Goal: Task Accomplishment & Management: Use online tool/utility

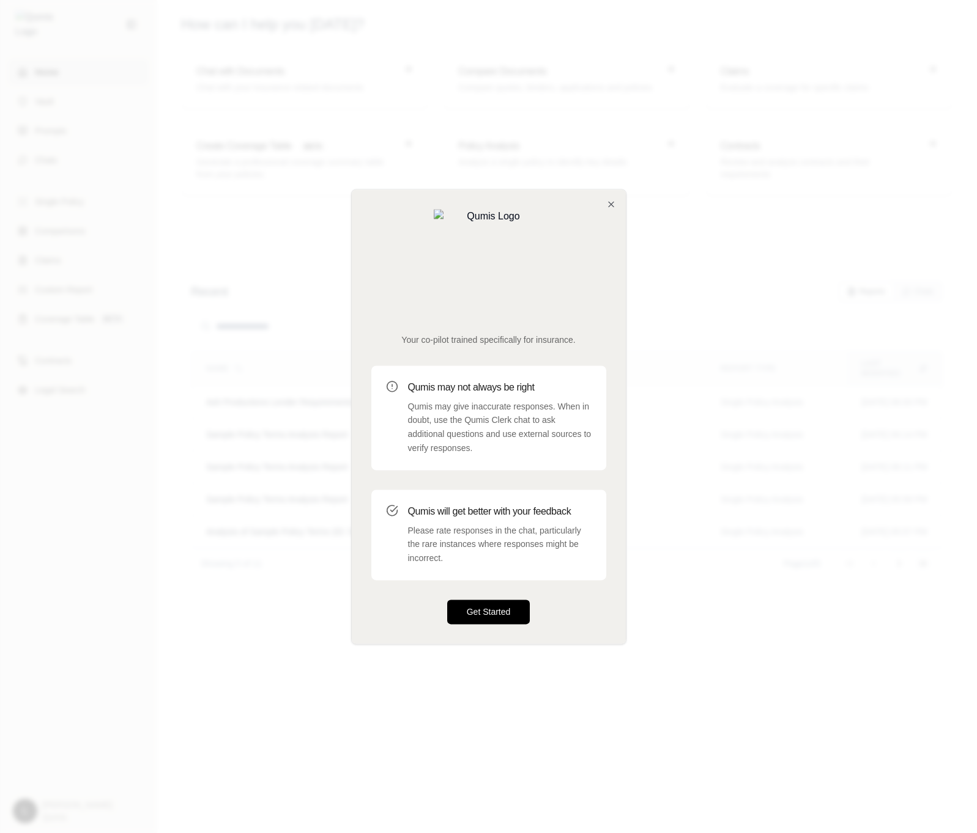
click at [506, 600] on button "Get Started" at bounding box center [488, 612] width 83 height 24
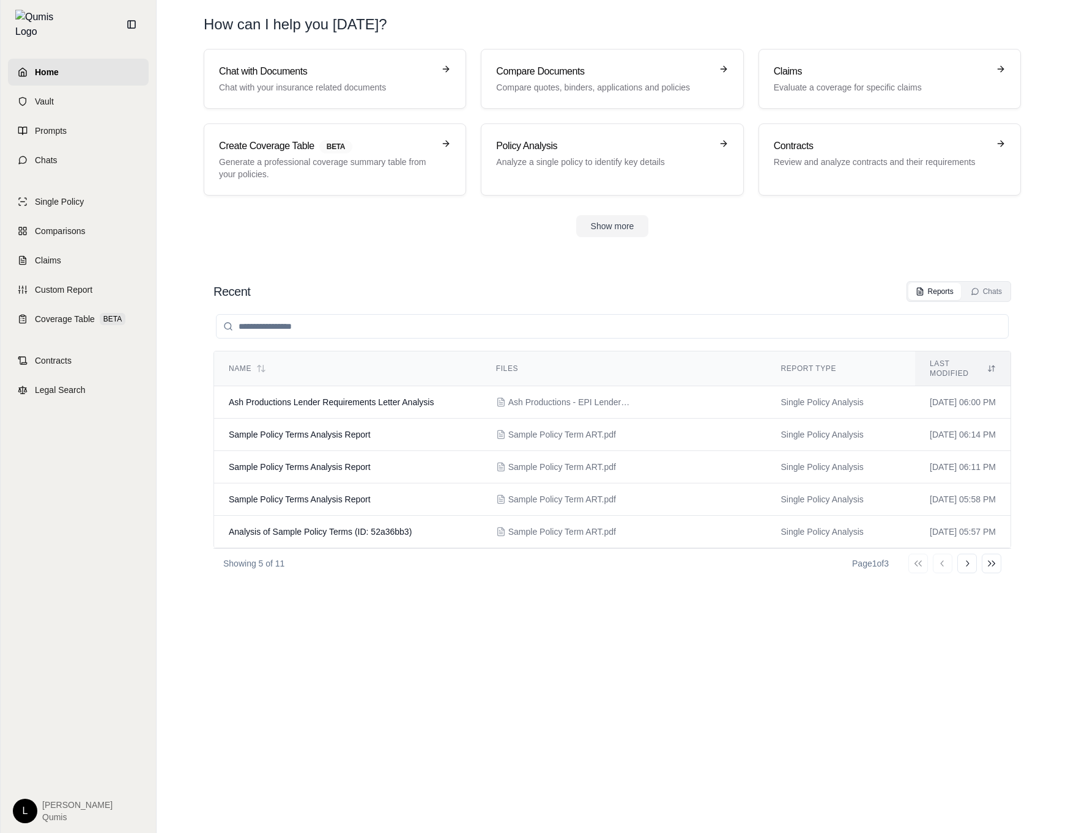
click at [668, 627] on div "Name Files Report Type Last modified Ash Productions Lender Requirements Letter…" at bounding box center [611, 555] width 797 height 507
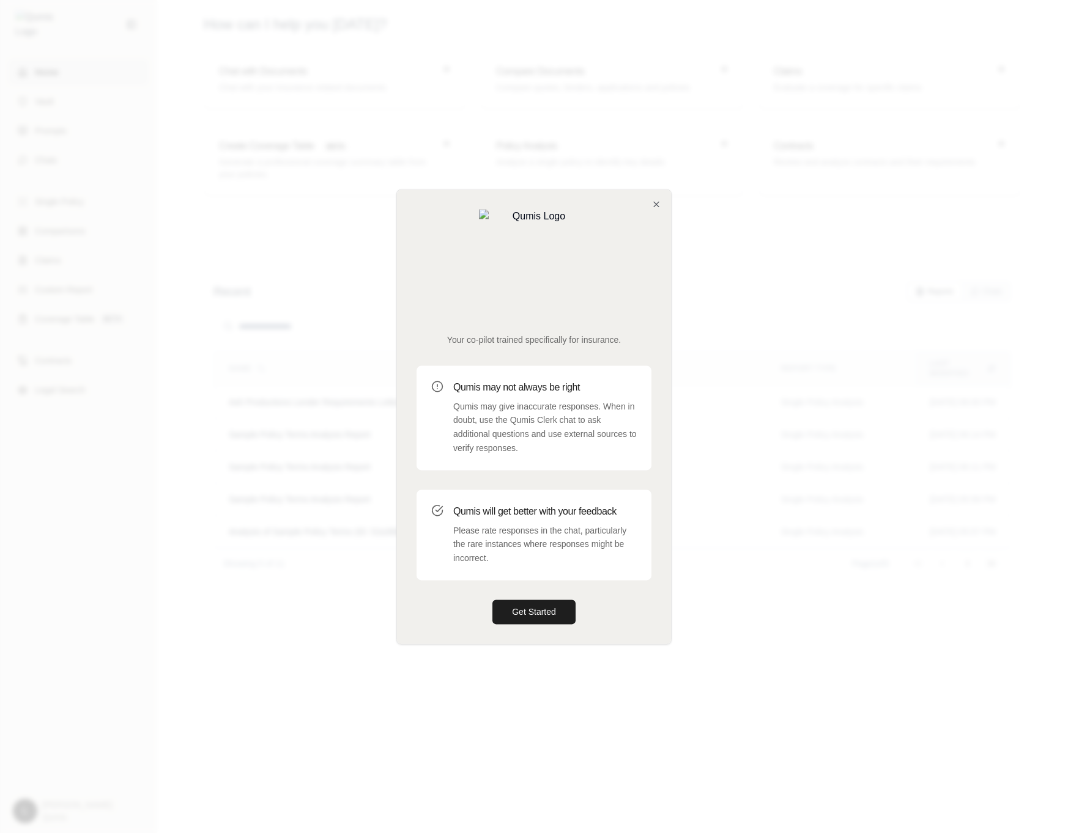
click at [679, 672] on div at bounding box center [534, 416] width 1068 height 833
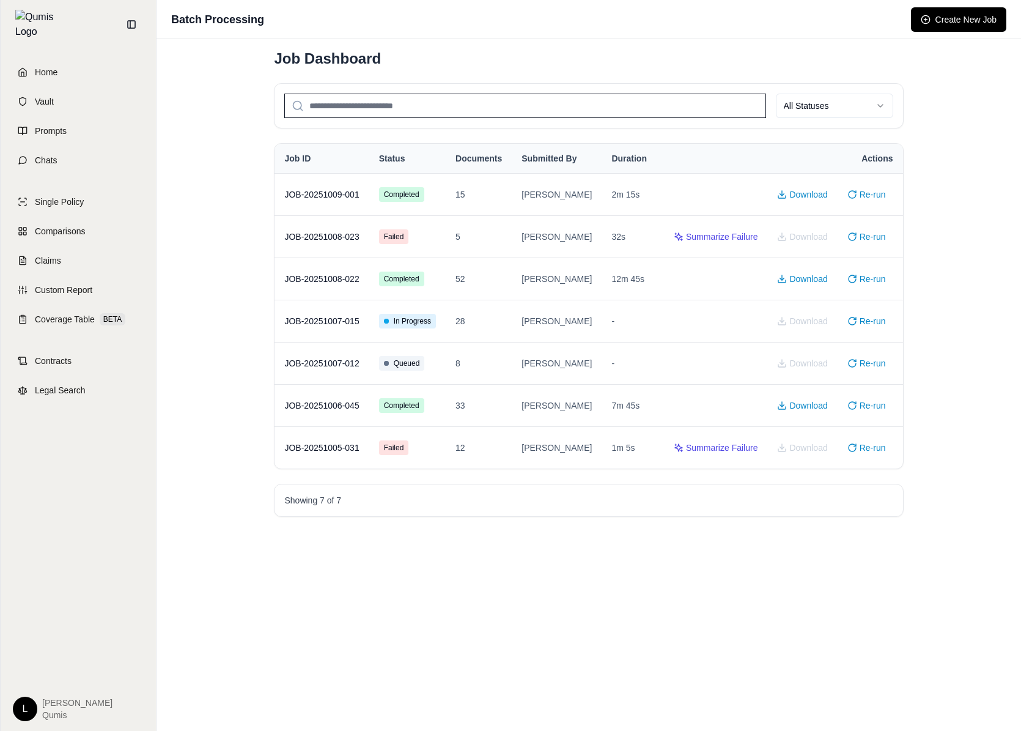
click at [548, 1] on div "Batch Processing Create New Job" at bounding box center [589, 19] width 865 height 39
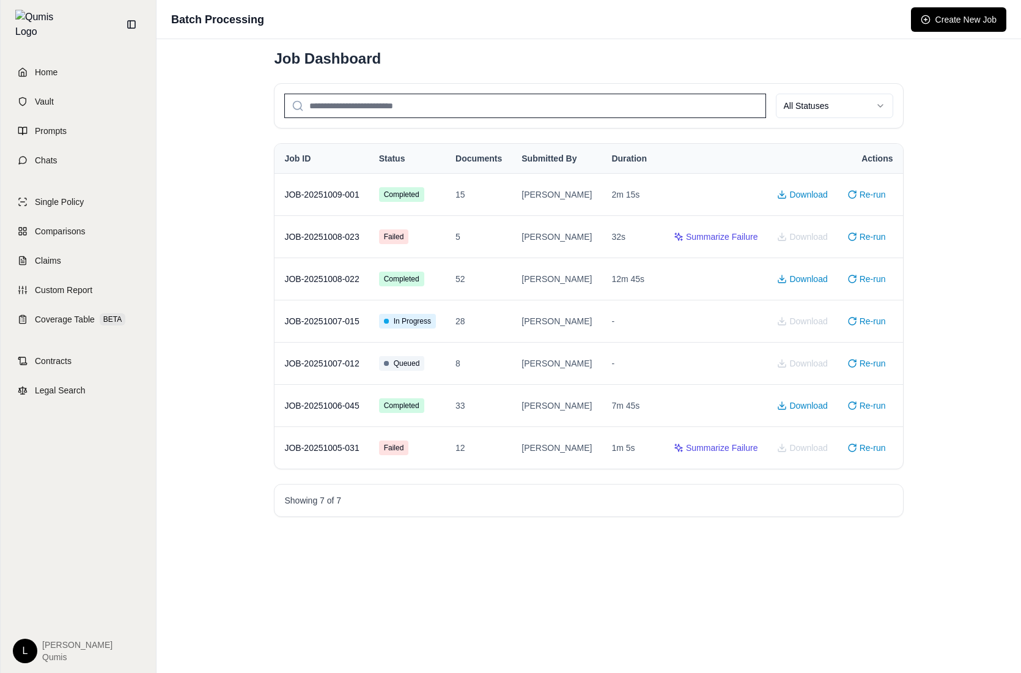
click at [646, 59] on div "Job Dashboard" at bounding box center [588, 59] width 629 height 20
click at [947, 16] on button "Create New Job" at bounding box center [958, 19] width 95 height 24
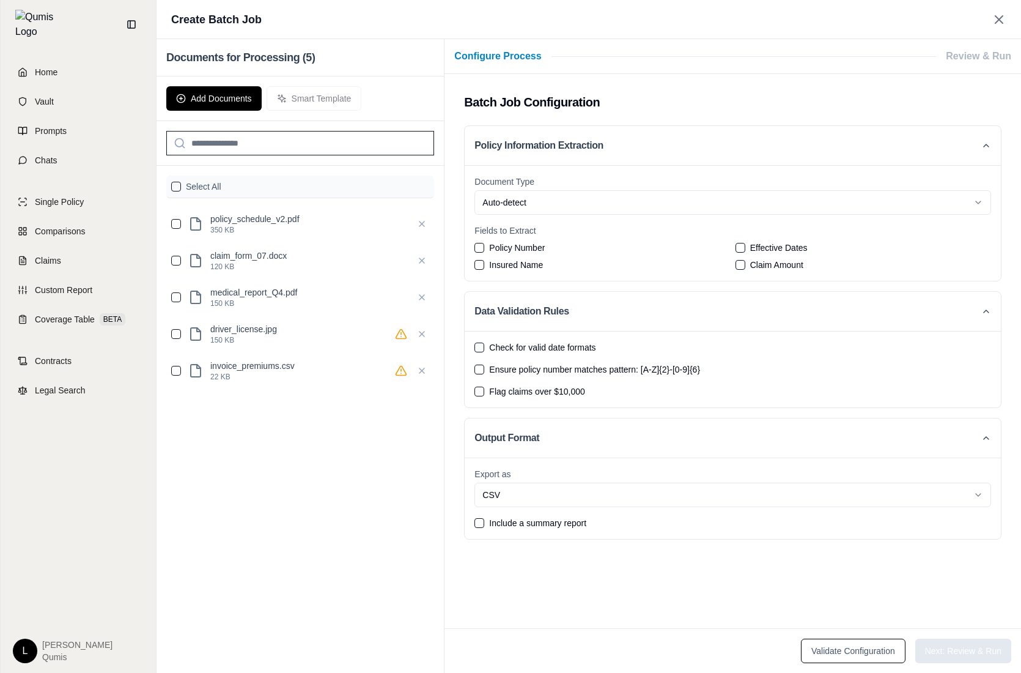
click at [261, 149] on input "search" at bounding box center [300, 143] width 268 height 24
click at [292, 101] on div "Add Documents Smart Template" at bounding box center [300, 98] width 287 height 45
click at [198, 185] on label "Select All" at bounding box center [203, 186] width 35 height 12
click at [229, 104] on button "Add Documents" at bounding box center [213, 98] width 95 height 24
click at [173, 186] on button "button" at bounding box center [176, 187] width 10 height 10
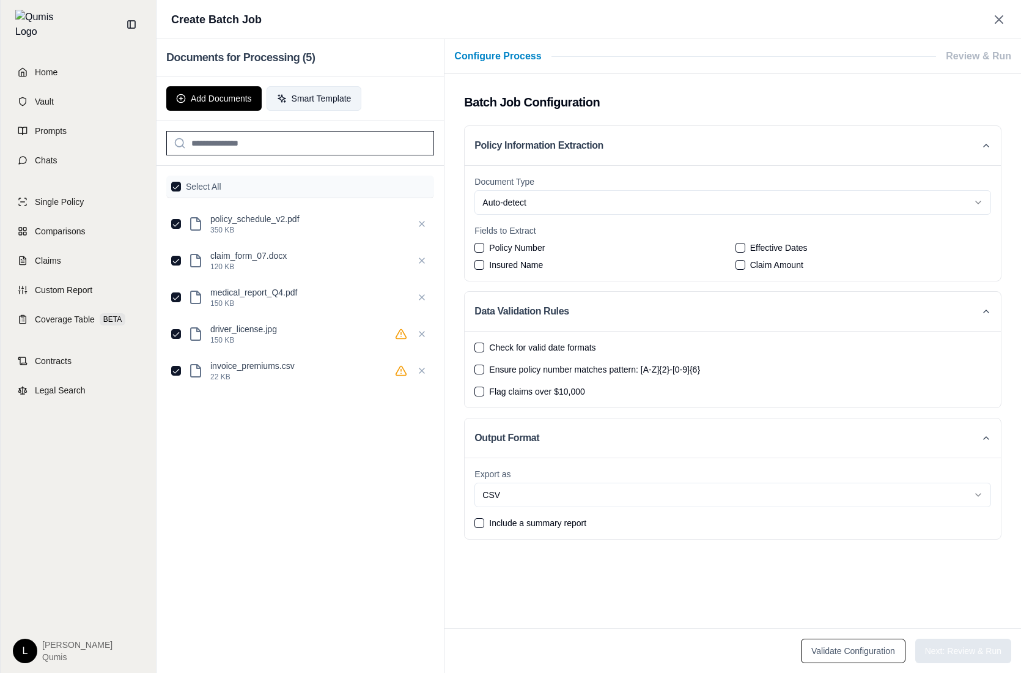
click at [311, 92] on button "Smart Template" at bounding box center [314, 98] width 95 height 24
click at [528, 249] on span "Policy Number" at bounding box center [517, 248] width 56 height 12
click at [484, 249] on button "Policy Number" at bounding box center [480, 248] width 10 height 10
click at [964, 652] on button "Next: Review & Run" at bounding box center [963, 650] width 96 height 24
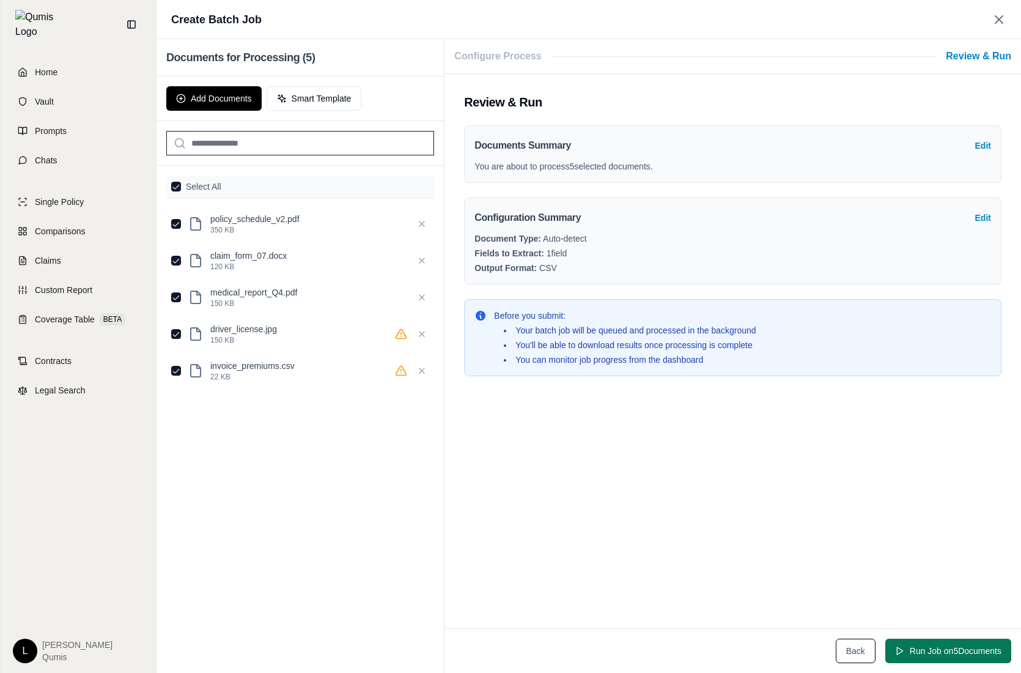
click at [956, 643] on button "Run Job on 5 Document s" at bounding box center [948, 650] width 126 height 24
